Goal: Task Accomplishment & Management: Manage account settings

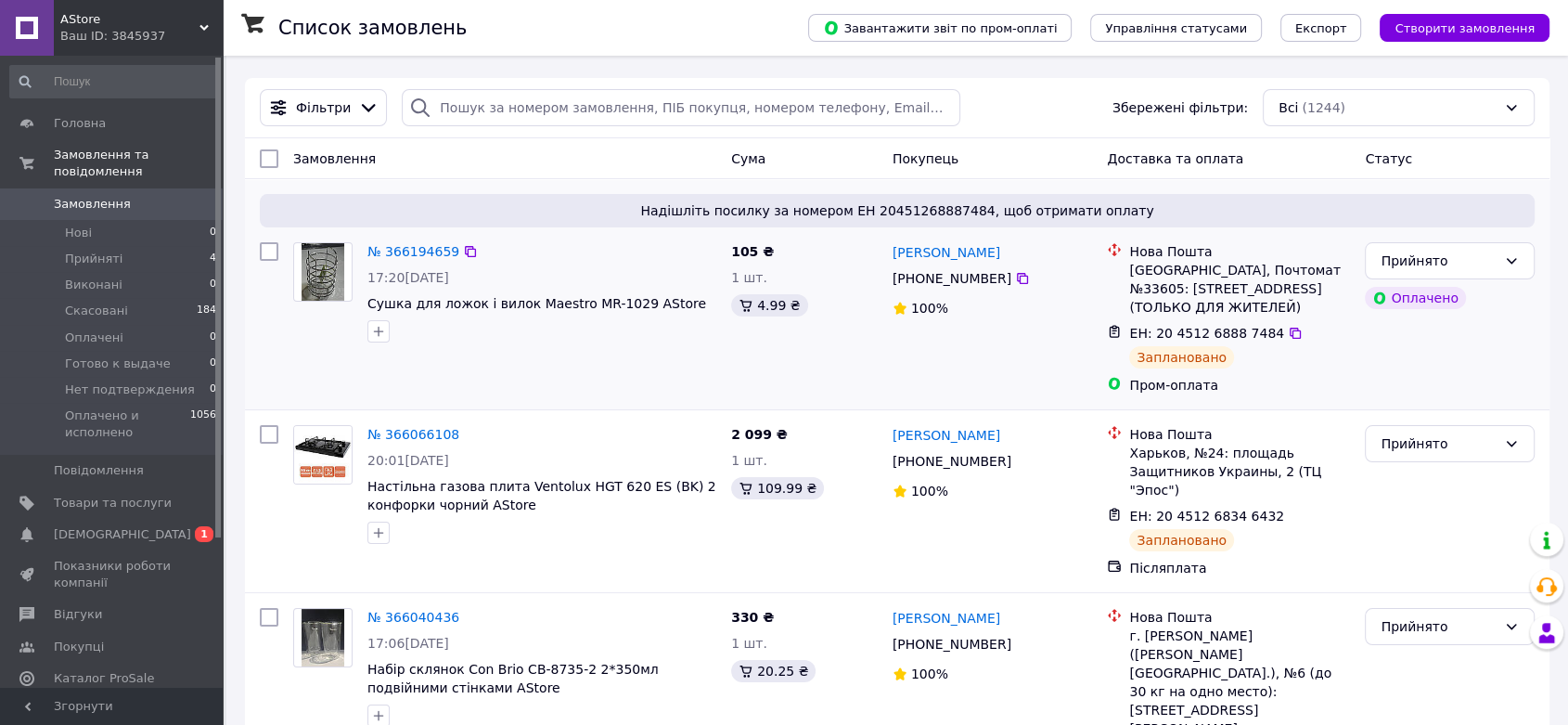
scroll to position [103, 0]
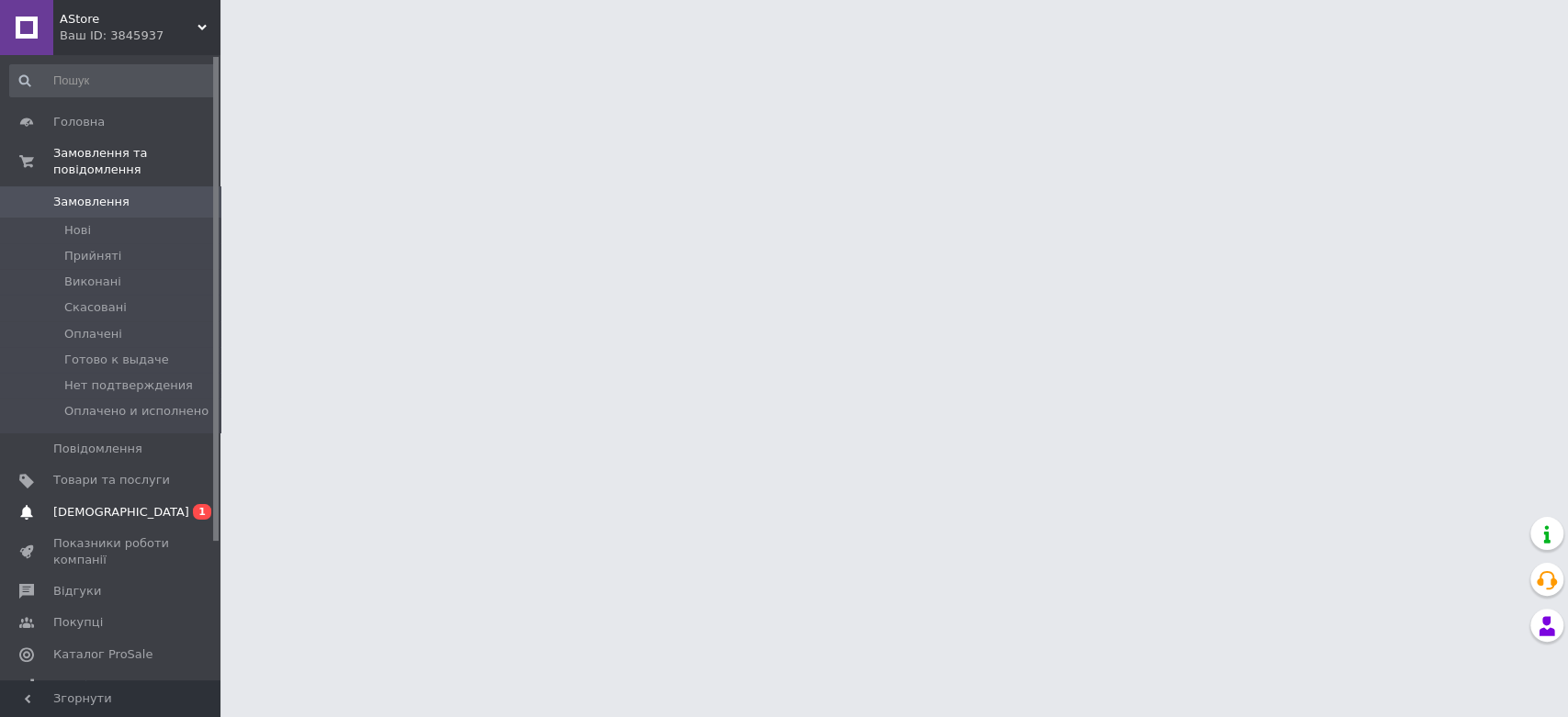
click at [111, 504] on span "[DEMOGRAPHIC_DATA]" at bounding box center [121, 512] width 136 height 16
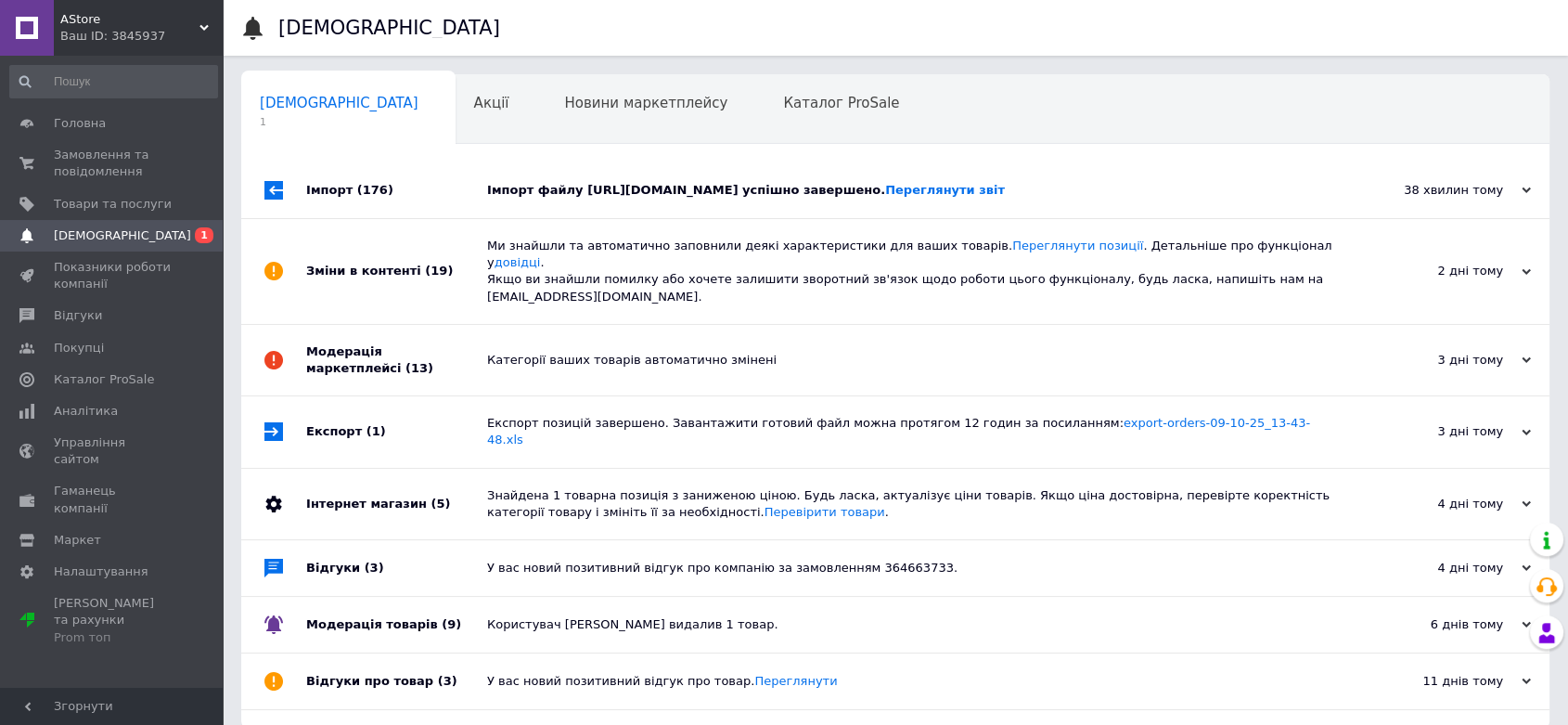
click at [461, 164] on div "Імпорт (176)" at bounding box center [397, 190] width 181 height 55
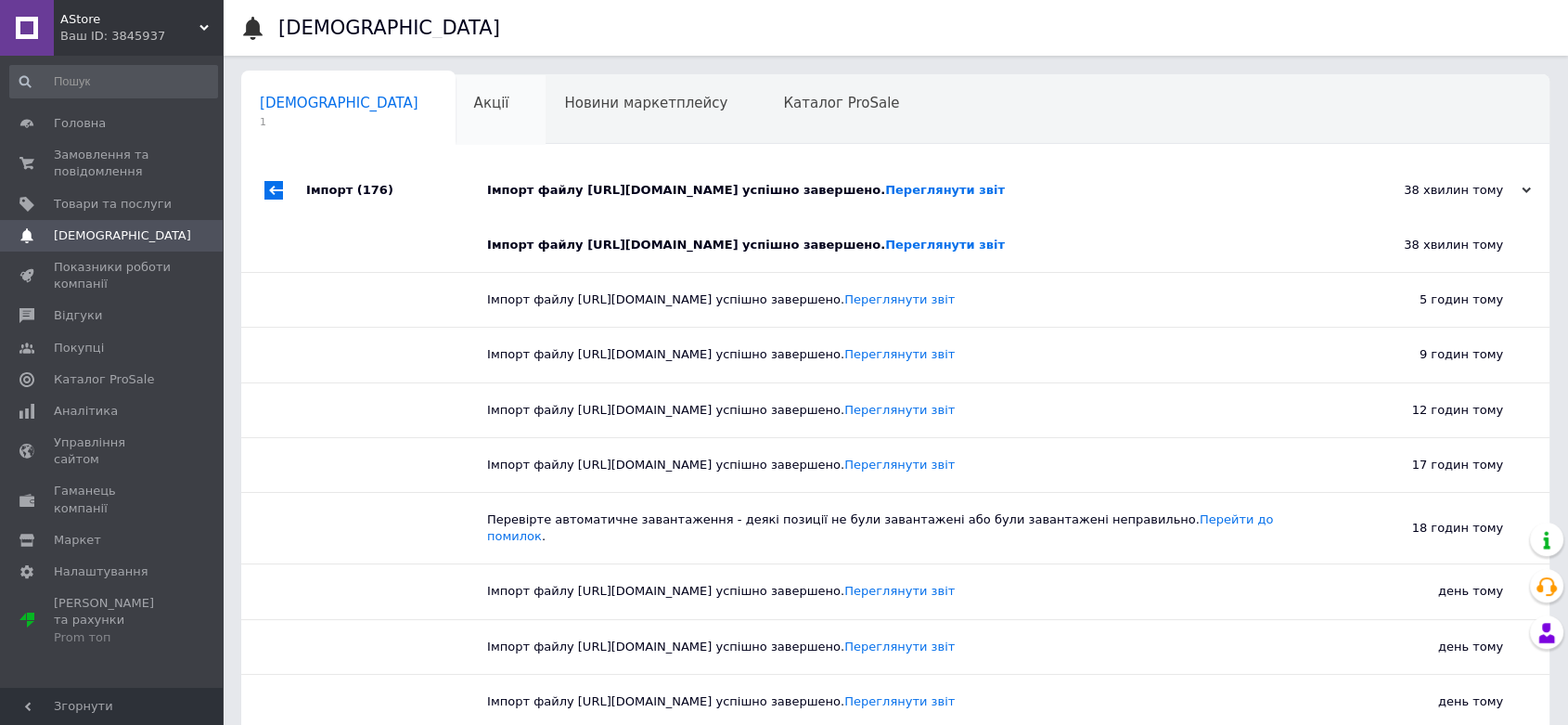
click at [456, 107] on div "Акції 0" at bounding box center [500, 111] width 91 height 71
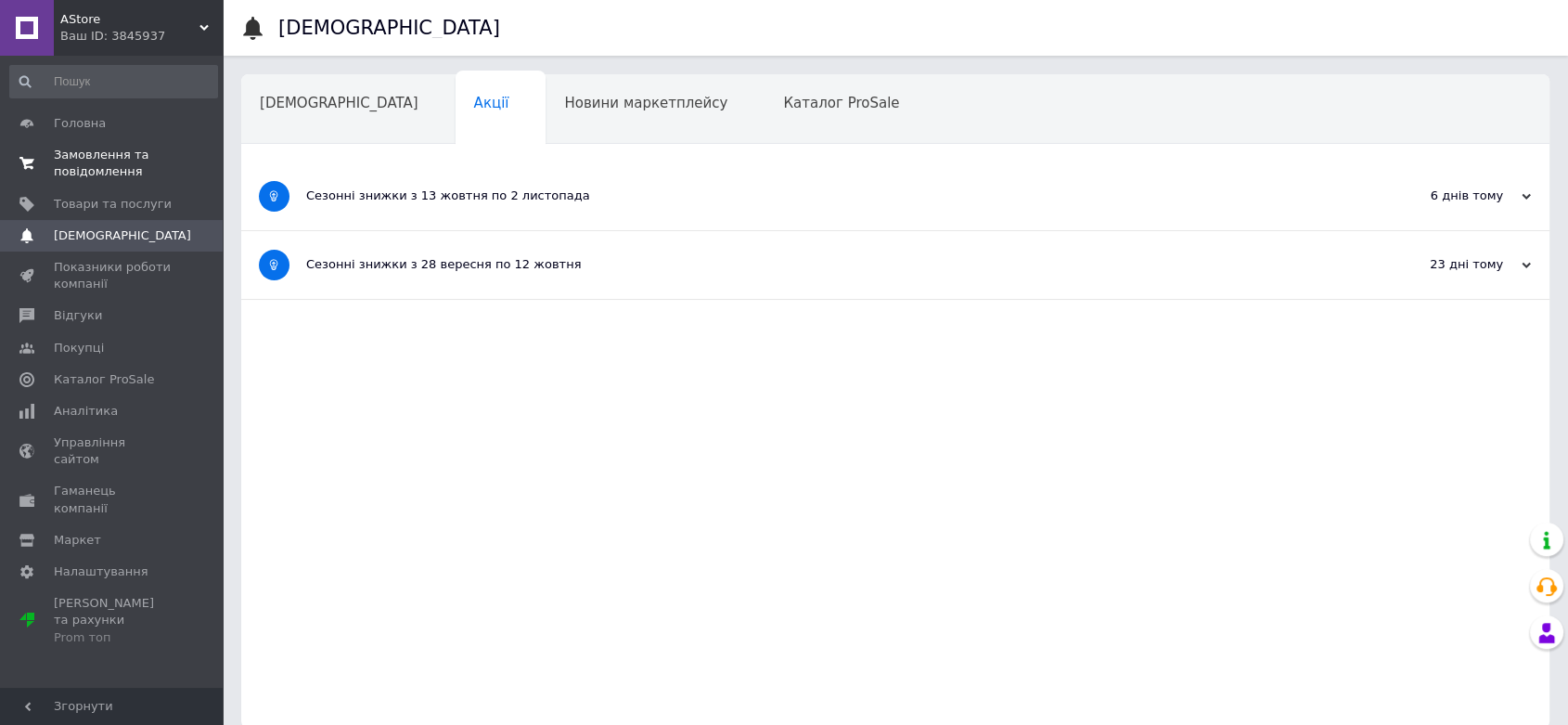
click at [79, 151] on span "Замовлення та повідомлення" at bounding box center [112, 163] width 117 height 33
